Goal: Transaction & Acquisition: Purchase product/service

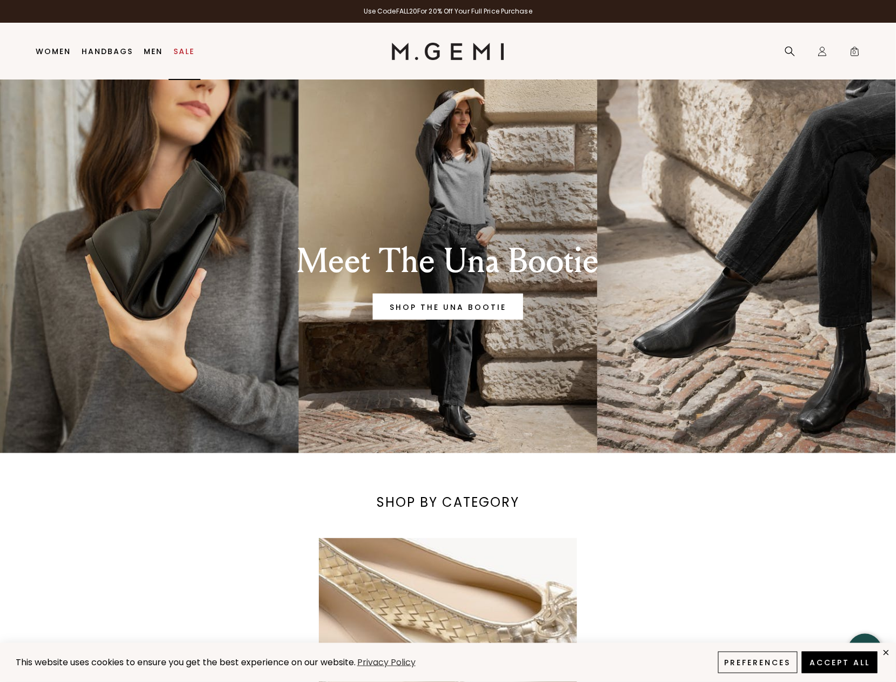
click at [178, 52] on link "Sale" at bounding box center [184, 51] width 21 height 9
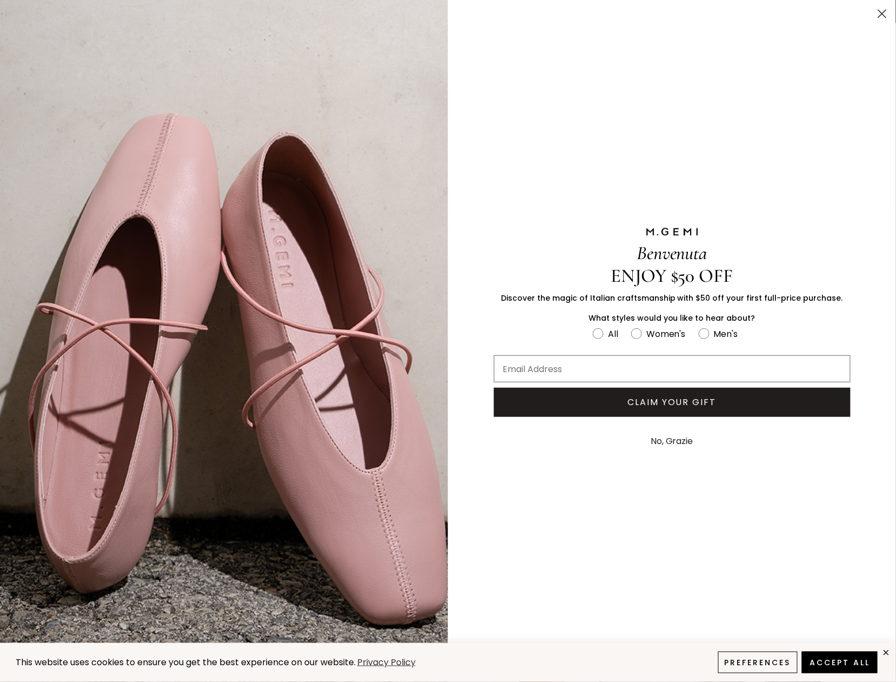
scroll to position [122, 0]
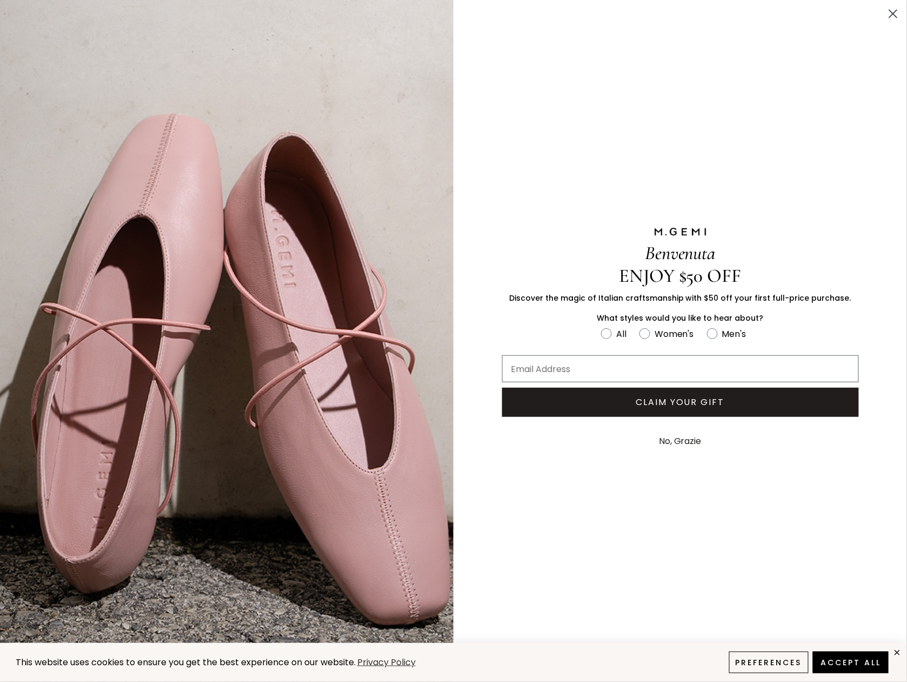
click at [892, 16] on circle "Close dialog" at bounding box center [893, 14] width 18 height 18
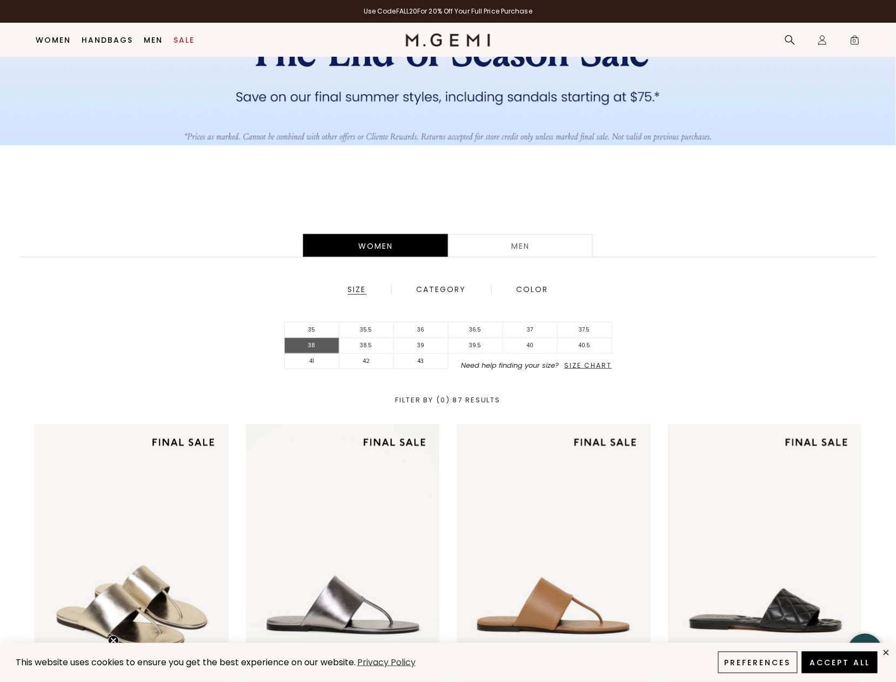
click at [339, 344] on li "38" at bounding box center [312, 346] width 55 height 16
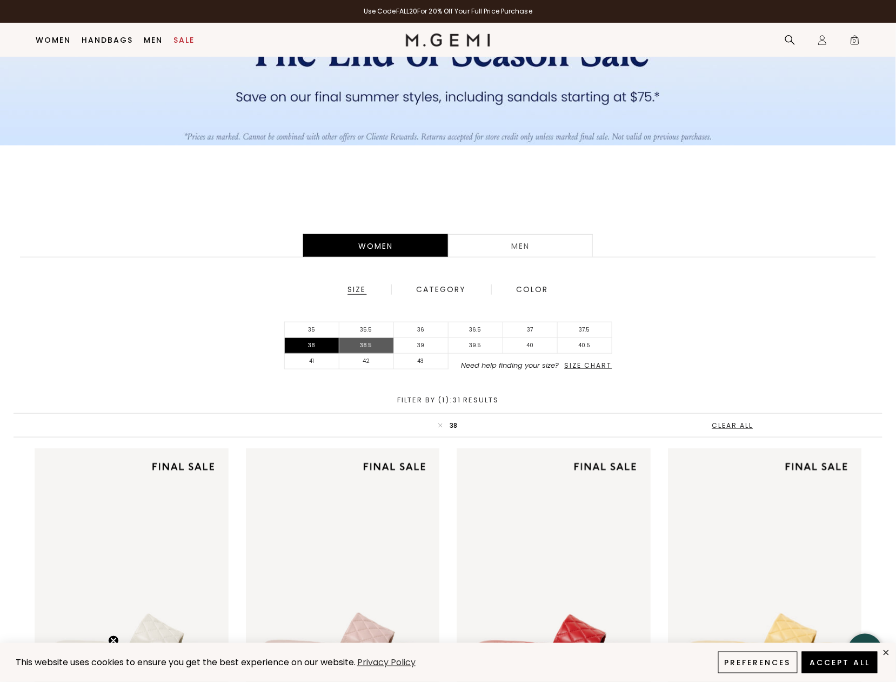
click at [394, 342] on li "38.5" at bounding box center [366, 346] width 55 height 16
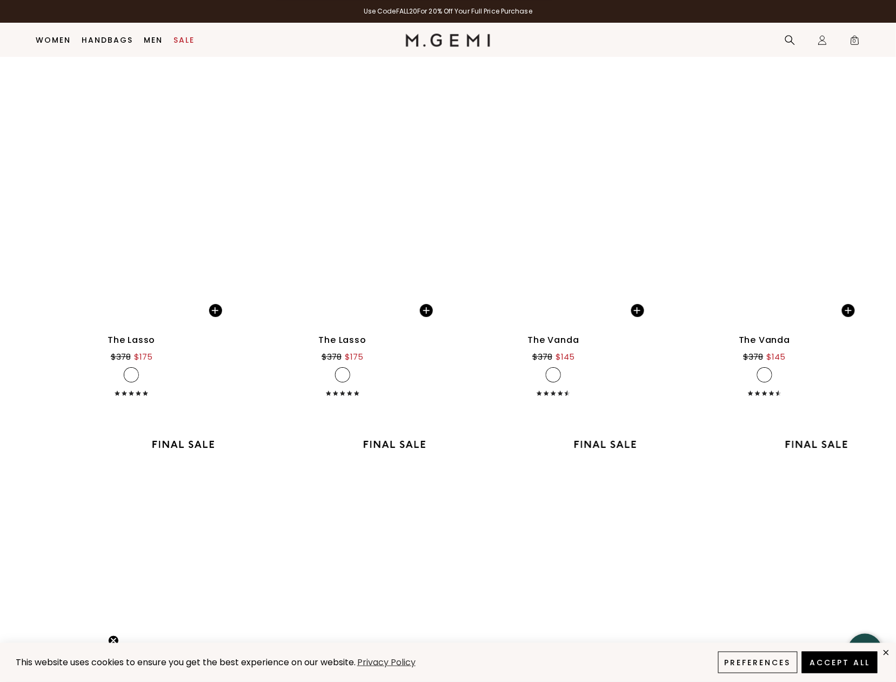
scroll to position [2284, 0]
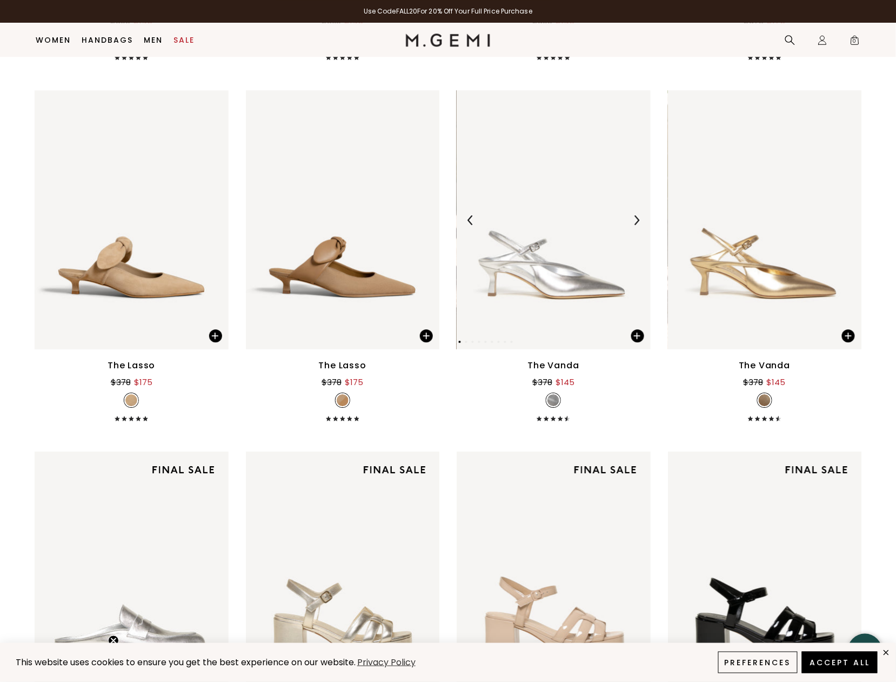
click at [638, 225] on img at bounding box center [637, 220] width 10 height 10
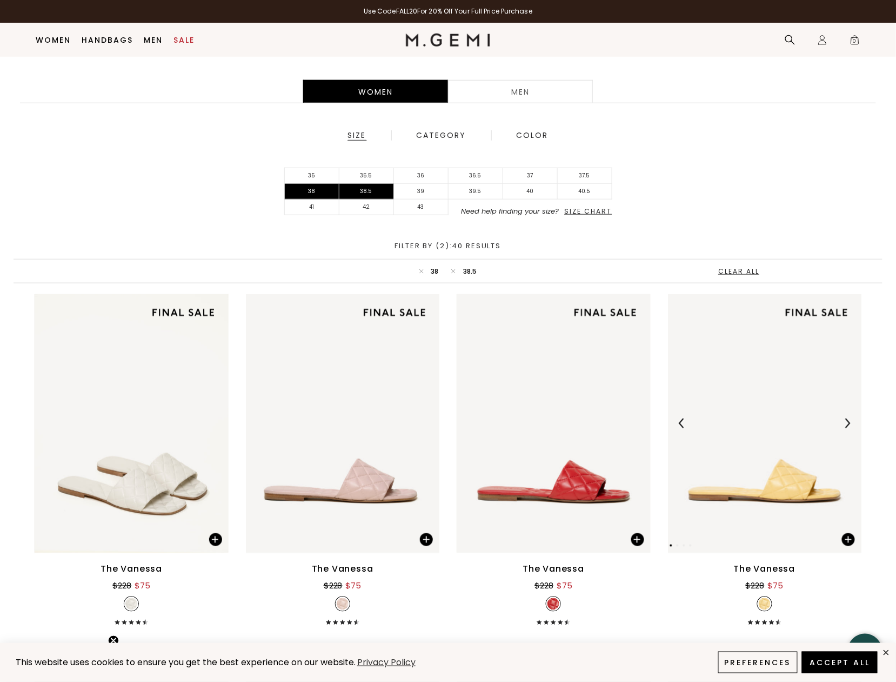
scroll to position [338, 0]
